Goal: Task Accomplishment & Management: Manage account settings

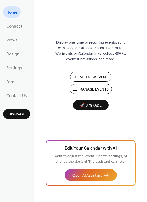
click at [94, 92] on span "Manage Events" at bounding box center [93, 89] width 29 height 5
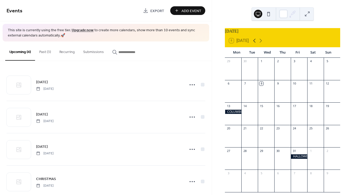
click at [256, 43] on icon at bounding box center [255, 40] width 6 height 6
click at [312, 136] on div "St. Jude's Wildlife 5k Walk" at bounding box center [330, 134] width 37 height 4
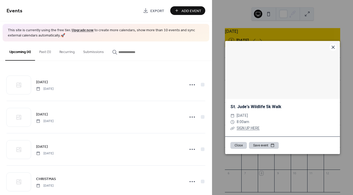
click at [333, 48] on icon at bounding box center [333, 47] width 6 height 6
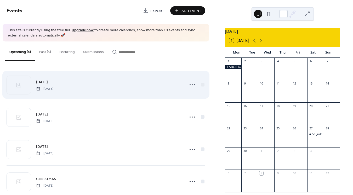
scroll to position [10, 0]
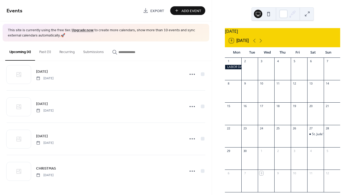
click at [45, 49] on button "Past (3)" at bounding box center [45, 50] width 20 height 19
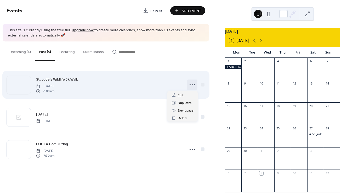
click at [193, 85] on icon at bounding box center [192, 84] width 8 height 8
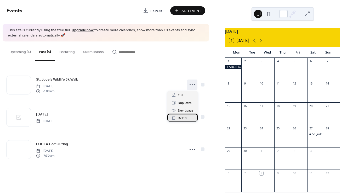
click at [184, 117] on span "Delete" at bounding box center [183, 117] width 10 height 5
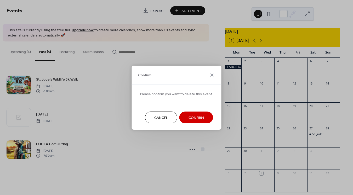
click at [201, 117] on span "Confirm" at bounding box center [196, 117] width 15 height 5
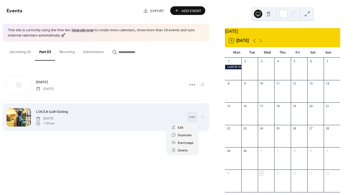
click at [193, 118] on icon at bounding box center [192, 117] width 8 height 8
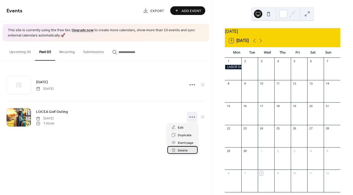
click at [183, 149] on span "Delete" at bounding box center [183, 149] width 10 height 5
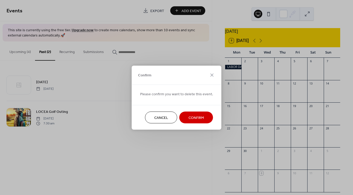
click at [195, 118] on span "Confirm" at bounding box center [196, 117] width 15 height 5
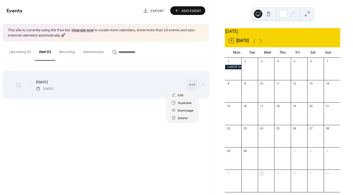
click at [195, 84] on icon at bounding box center [192, 84] width 8 height 8
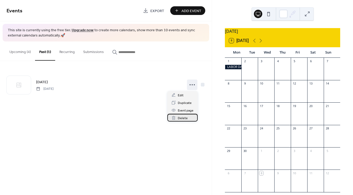
click at [186, 118] on span "Delete" at bounding box center [183, 117] width 10 height 5
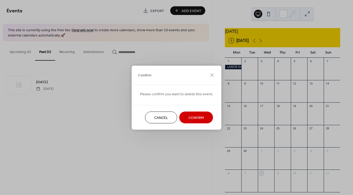
click at [191, 115] on span "Confirm" at bounding box center [196, 117] width 15 height 5
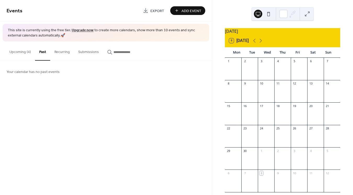
click at [28, 51] on button "Upcoming (4)" at bounding box center [20, 50] width 30 height 19
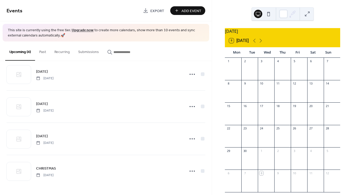
click at [178, 13] on button "Add Event" at bounding box center [187, 10] width 35 height 9
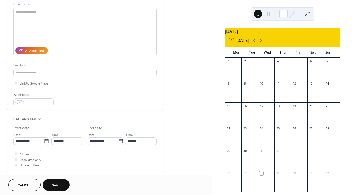
scroll to position [52, 0]
type input "**********"
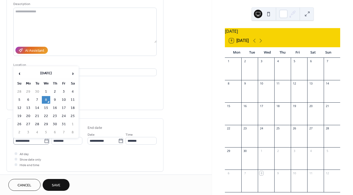
click at [45, 143] on label "**********" at bounding box center [31, 141] width 36 height 8
click at [44, 143] on input "**********" at bounding box center [28, 141] width 31 height 8
click at [73, 74] on span "›" at bounding box center [73, 73] width 8 height 10
click at [70, 95] on table "‹ [DATE] › Su Mo Tu We Th Fr Sa 30 1 2 3 4 5 6 7 8 9 10 11 12 13 14 15 16 17 18…" at bounding box center [46, 101] width 63 height 69
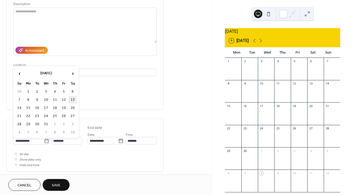
click at [72, 98] on td "13" at bounding box center [73, 100] width 8 height 8
type input "**********"
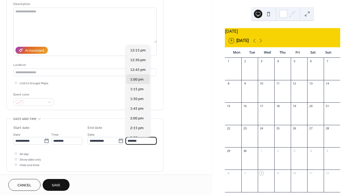
click at [140, 142] on input "*******" at bounding box center [141, 141] width 31 height 8
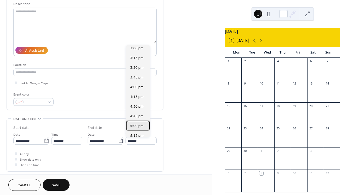
click at [139, 126] on span "5:00 pm" at bounding box center [136, 125] width 13 height 5
type input "*******"
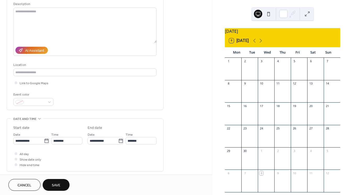
click at [159, 184] on div "Cancel Save" at bounding box center [105, 185] width 195 height 12
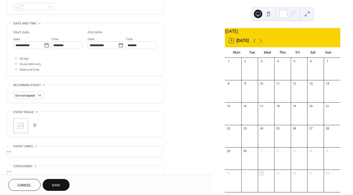
scroll to position [148, 0]
click at [36, 126] on button "button" at bounding box center [34, 124] width 7 height 7
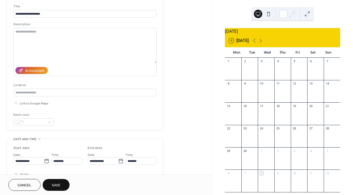
scroll to position [10, 0]
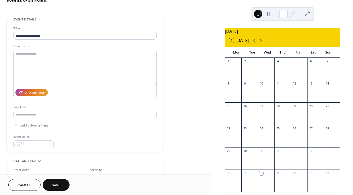
click at [57, 185] on span "Save" at bounding box center [56, 184] width 9 height 5
